Goal: Task Accomplishment & Management: Manage account settings

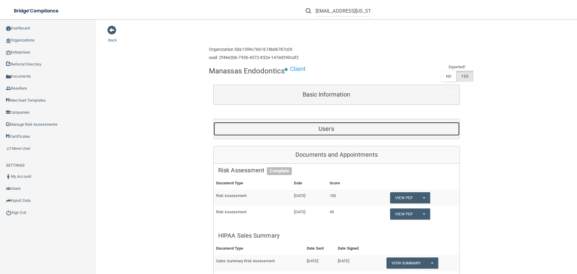
click at [326, 128] on h5 "Users" at bounding box center [326, 128] width 216 height 7
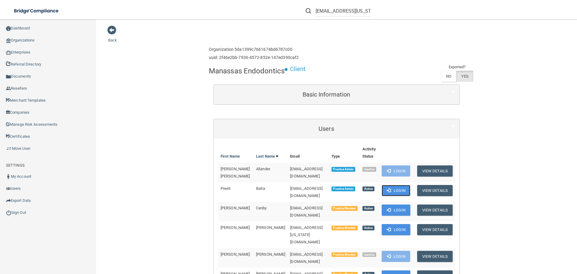
click at [395, 189] on button "Login" at bounding box center [395, 190] width 29 height 11
drag, startPoint x: 283, startPoint y: 72, endPoint x: 206, endPoint y: 72, distance: 76.6
copy h4 "Manassas Endodontics"
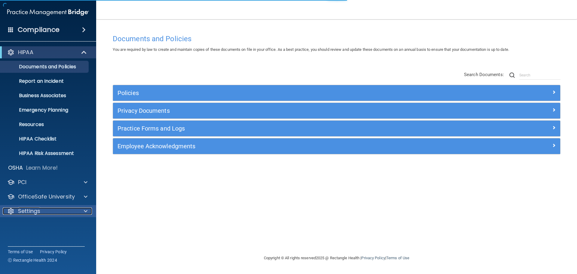
click at [47, 210] on div "Settings" at bounding box center [40, 210] width 74 height 7
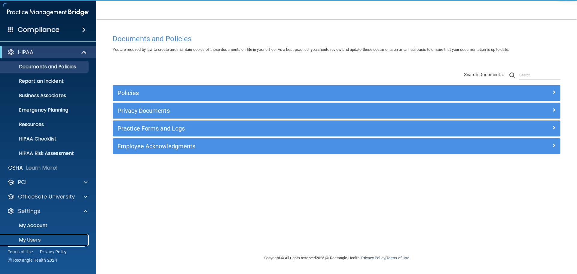
click at [37, 240] on p "My Users" at bounding box center [45, 240] width 82 height 6
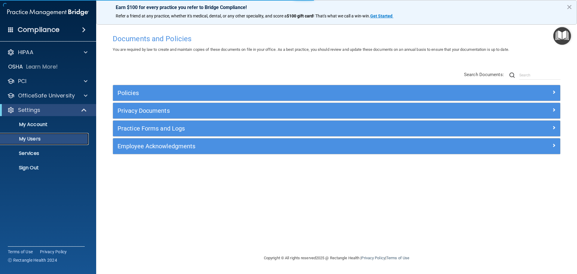
select select "20"
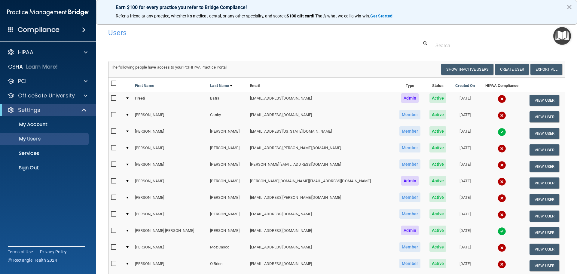
click at [497, 132] on img at bounding box center [501, 132] width 8 height 8
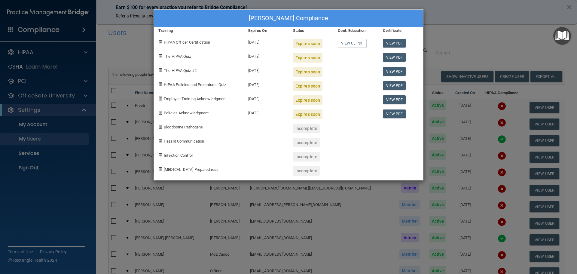
click at [471, 132] on div "Philip Chang's Compliance Training Expires On Status Cont. Education Certificat…" at bounding box center [288, 137] width 577 height 274
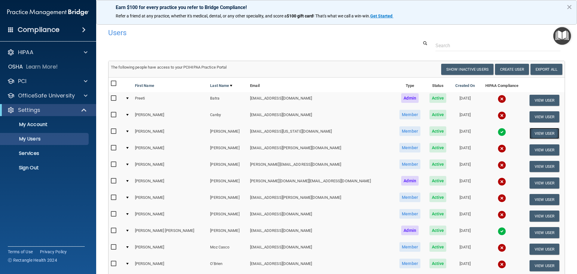
click at [529, 133] on button "View User" at bounding box center [544, 133] width 30 height 11
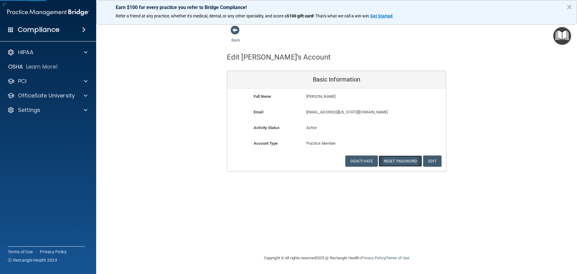
click at [398, 159] on button "Reset Password" at bounding box center [399, 160] width 43 height 11
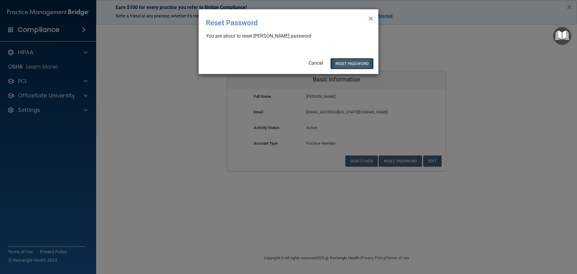
click at [346, 67] on button "Reset Password" at bounding box center [351, 63] width 43 height 11
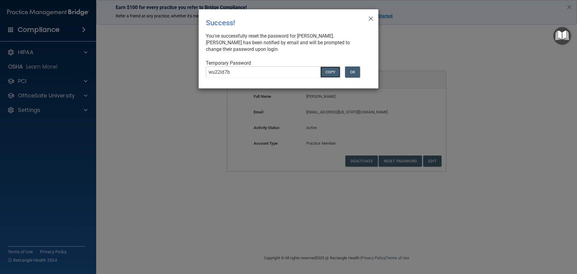
click at [328, 71] on button "COPY" at bounding box center [330, 71] width 20 height 11
click at [335, 72] on button "Copy" at bounding box center [330, 71] width 20 height 11
click at [354, 71] on button "OK" at bounding box center [352, 71] width 15 height 11
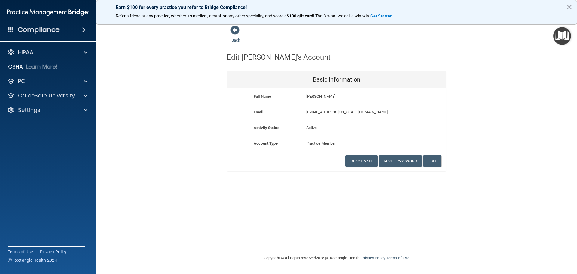
click at [59, 116] on div "HIPAA Documents and Policies Report an Incident Business Associates Emergency P…" at bounding box center [48, 82] width 96 height 77
click at [61, 112] on div "Settings" at bounding box center [40, 109] width 74 height 7
click at [39, 168] on p "Sign Out" at bounding box center [45, 168] width 82 height 6
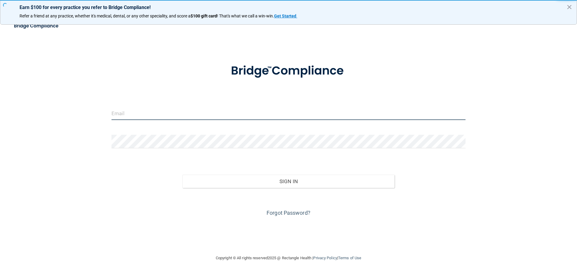
type input "dsherlock@rectanglehealth.com"
